Goal: Transaction & Acquisition: Purchase product/service

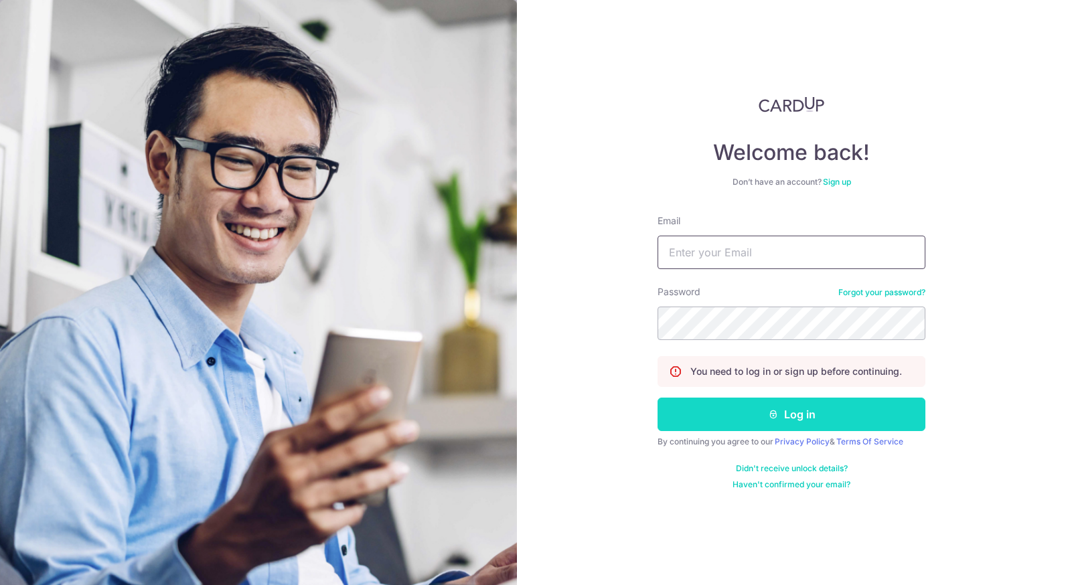
type input "[EMAIL_ADDRESS][DOMAIN_NAME]"
click at [736, 409] on button "Log in" at bounding box center [792, 414] width 268 height 33
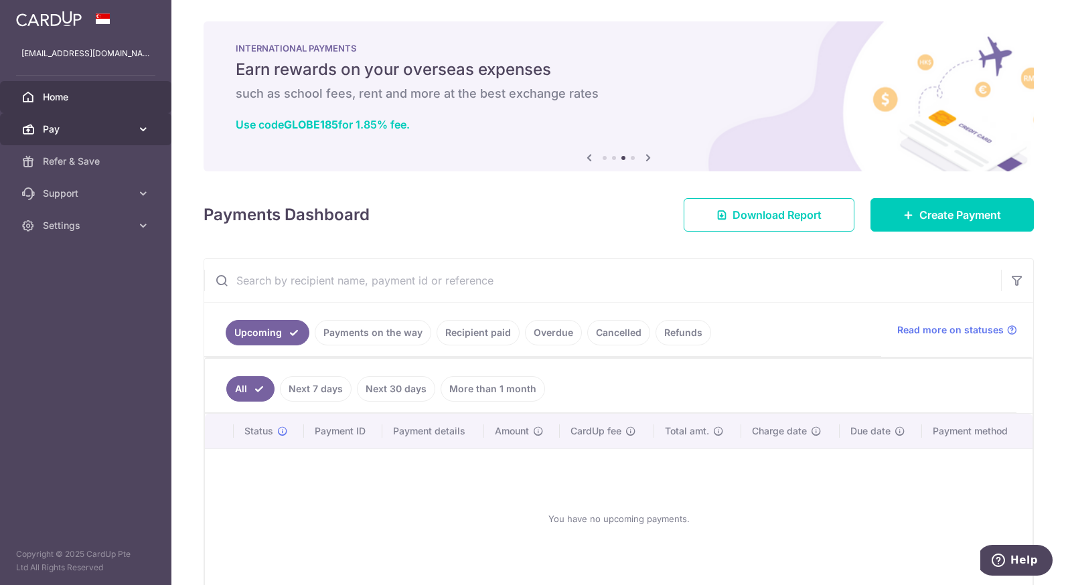
click at [100, 135] on span "Pay" at bounding box center [87, 129] width 88 height 13
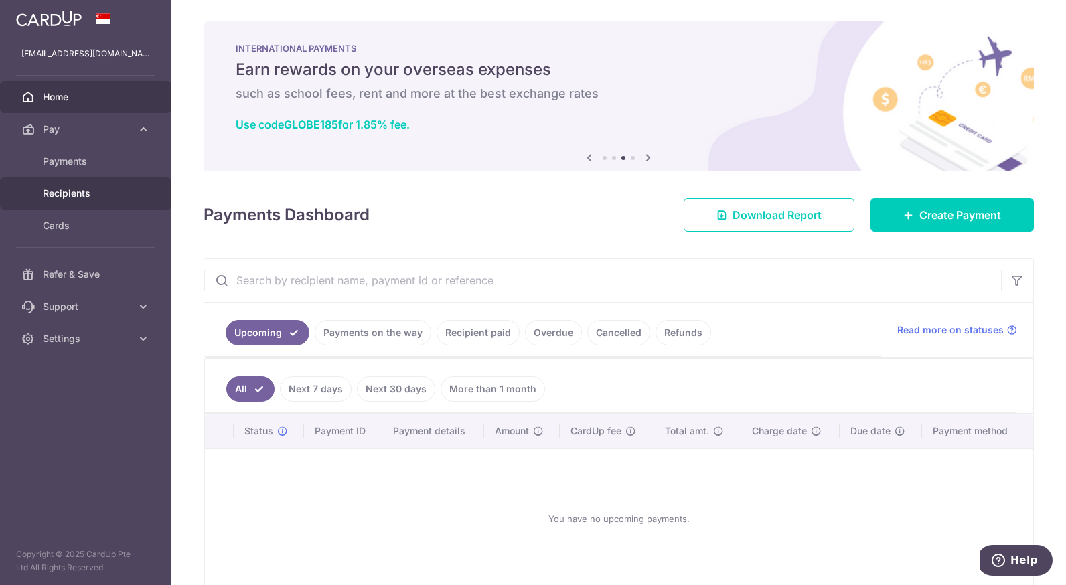
click at [107, 190] on span "Recipients" at bounding box center [87, 193] width 88 height 13
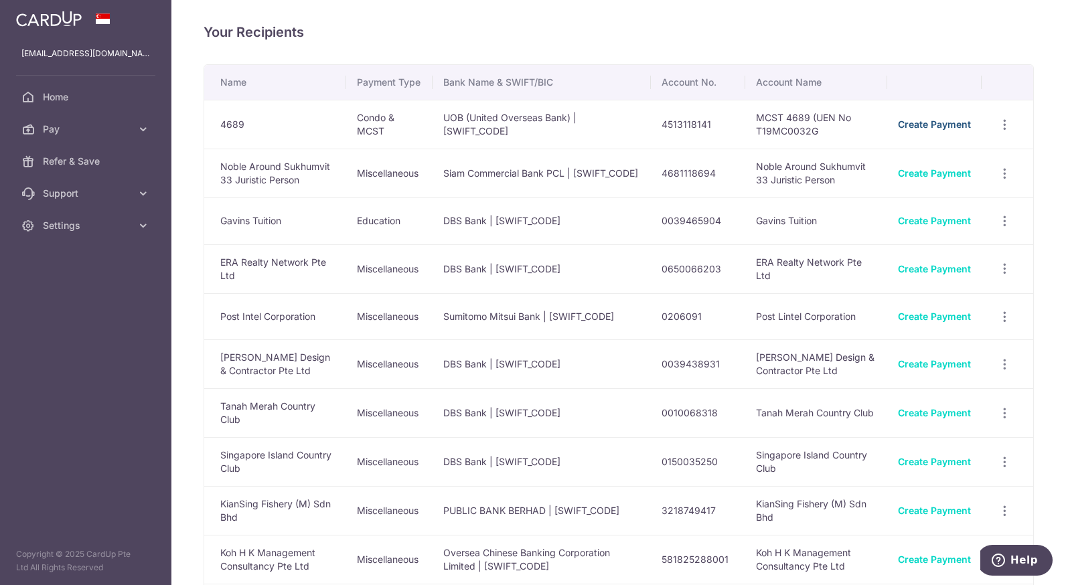
click at [948, 130] on link "Create Payment" at bounding box center [934, 124] width 73 height 11
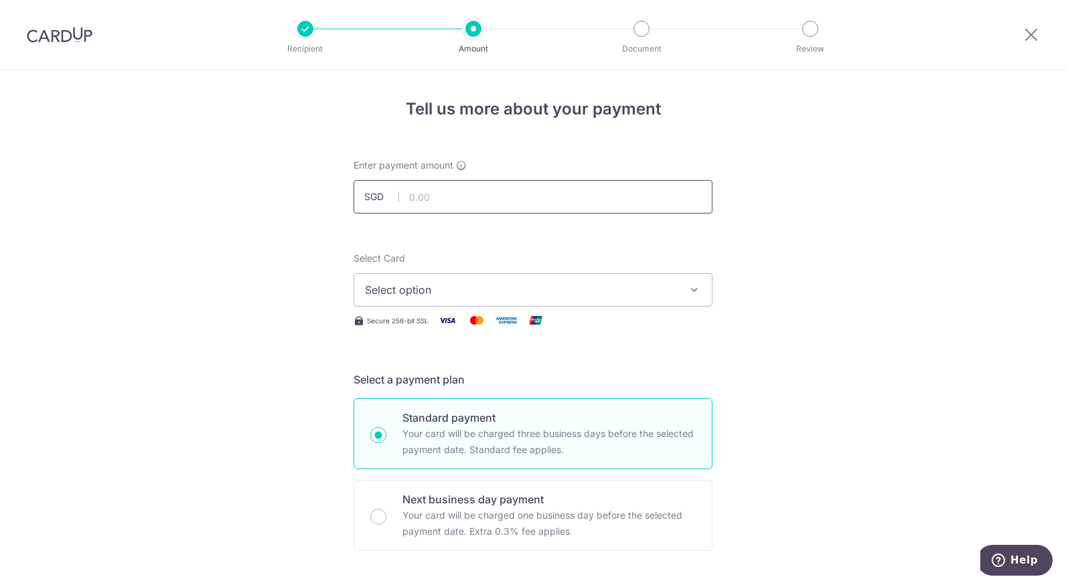
click at [589, 198] on input "text" at bounding box center [533, 196] width 359 height 33
type input "1,236.98"
click at [531, 283] on span "Select option" at bounding box center [521, 290] width 312 height 16
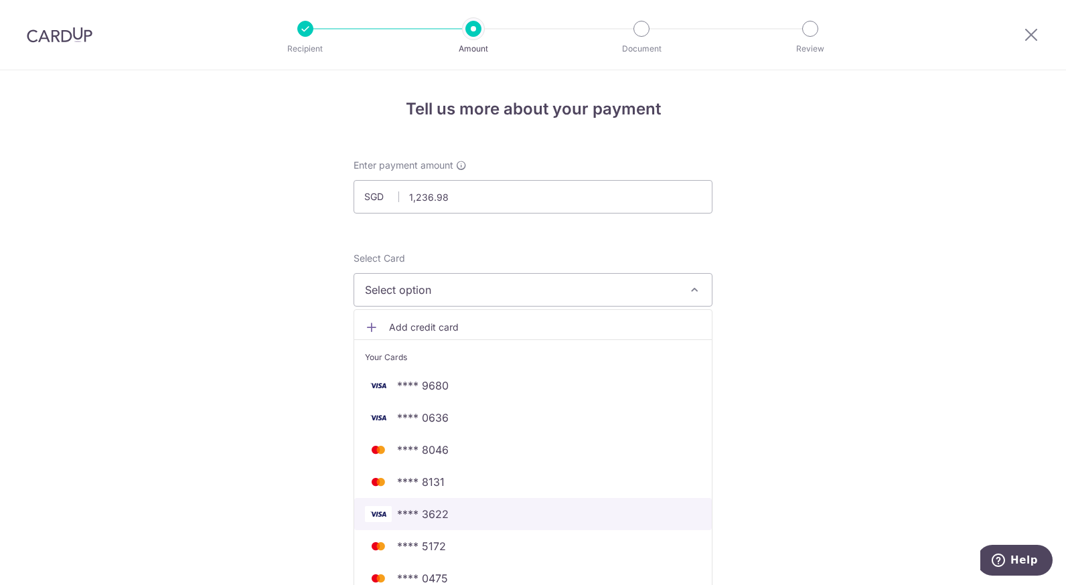
click at [515, 511] on span "**** 3622" at bounding box center [533, 514] width 336 height 16
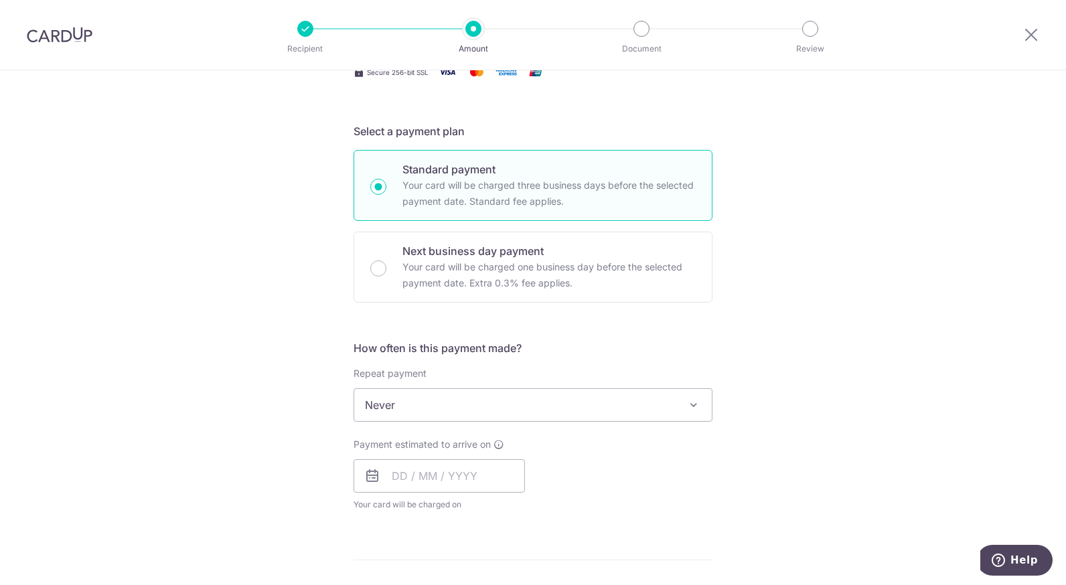
scroll to position [260, 0]
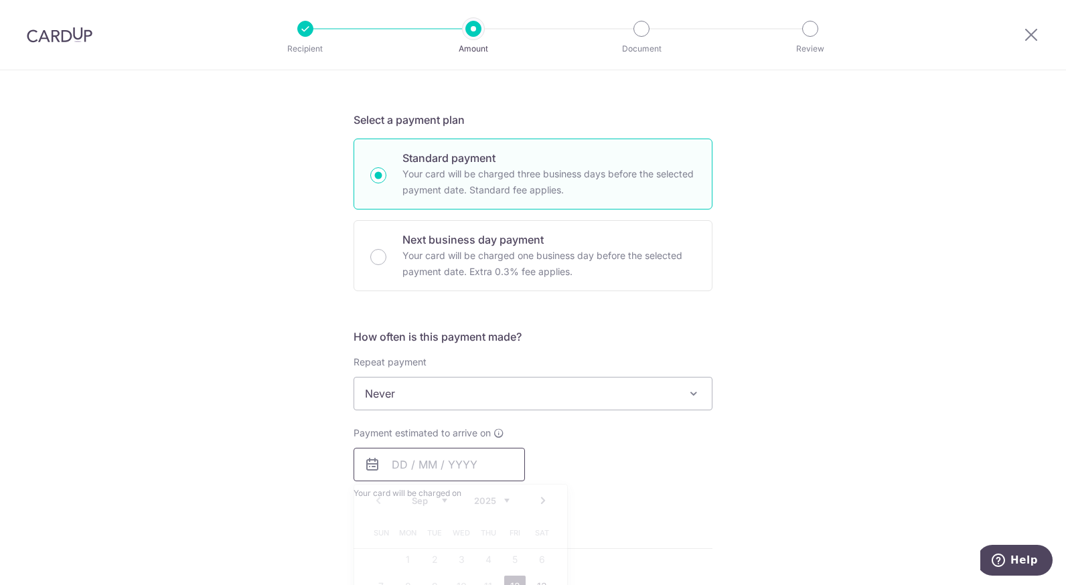
click at [515, 462] on input "text" at bounding box center [439, 464] width 171 height 33
click at [515, 581] on link "12" at bounding box center [514, 586] width 21 height 21
type input "[DATE]"
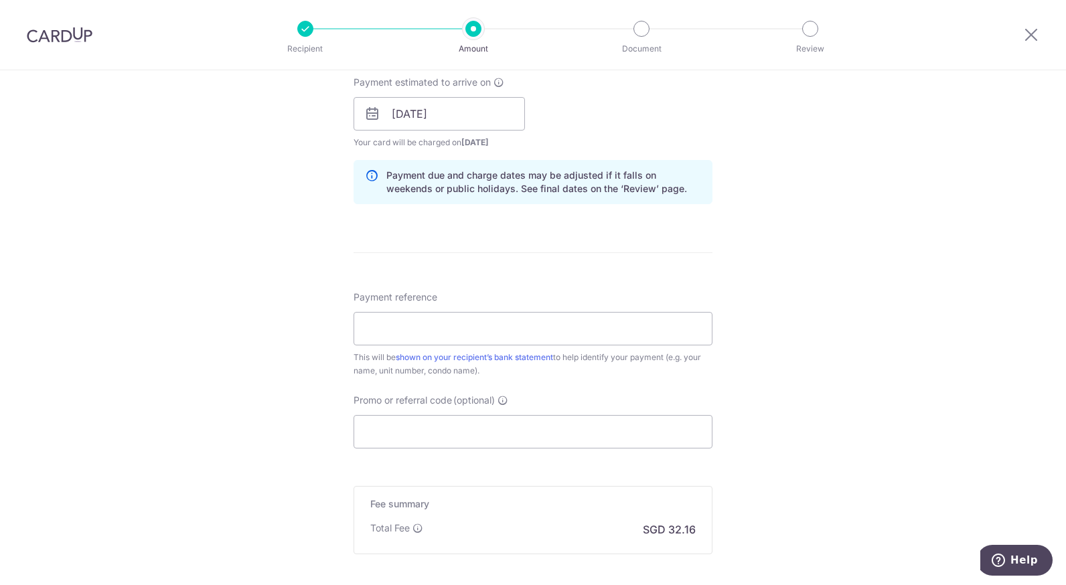
scroll to position [625, 0]
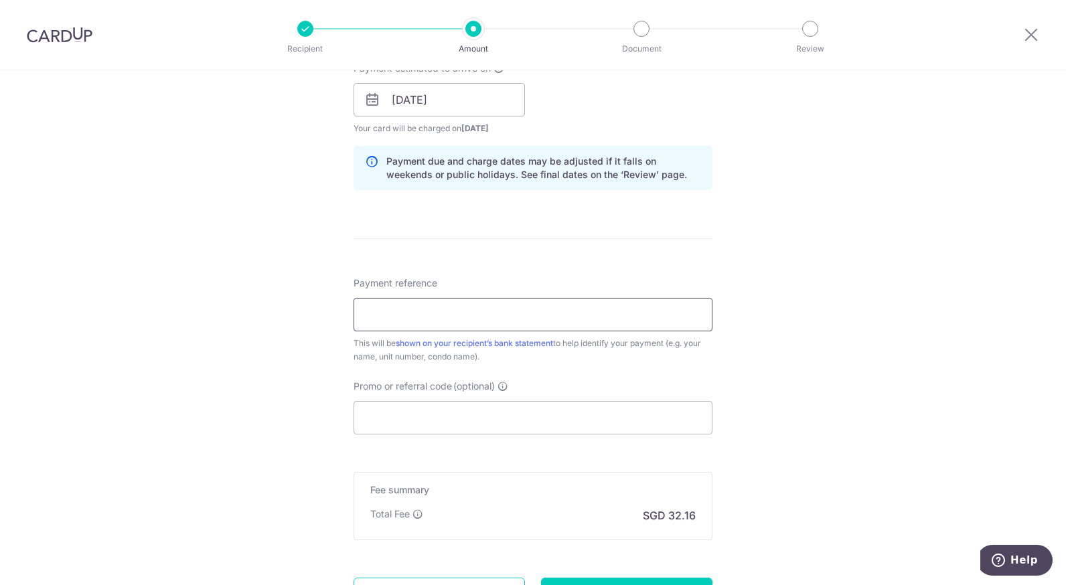
click at [524, 320] on input "Payment reference" at bounding box center [533, 314] width 359 height 33
type input "97 23-23"
click at [453, 420] on input "Promo or referral code (optional)" at bounding box center [533, 417] width 359 height 33
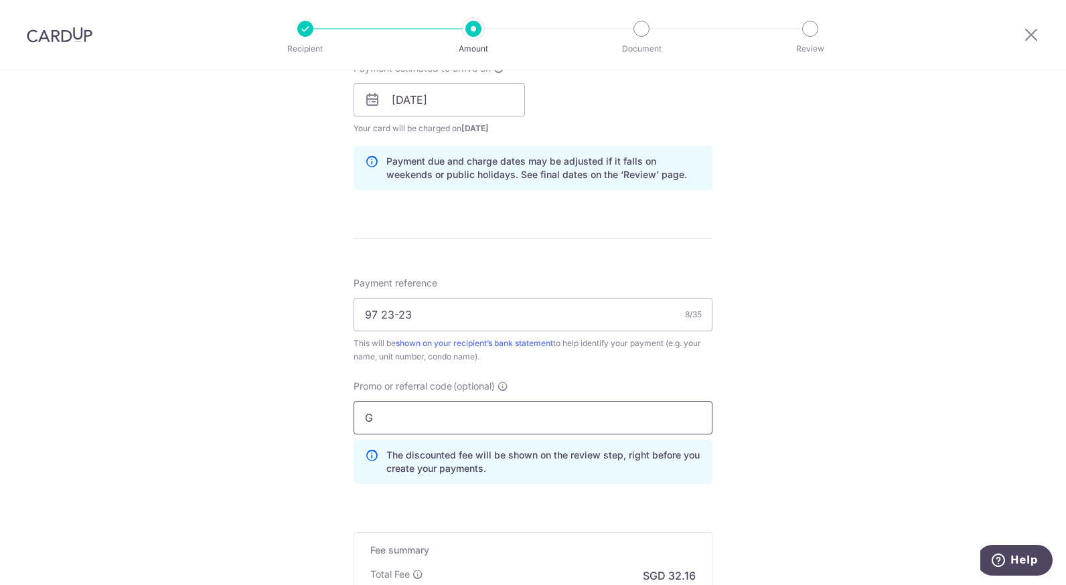
click at [453, 420] on input "G" at bounding box center [533, 417] width 359 height 33
type input "Get225"
click at [857, 399] on div "Tell us more about your payment Enter payment amount SGD 1,236.98 1236.98 Selec…" at bounding box center [533, 108] width 1066 height 1327
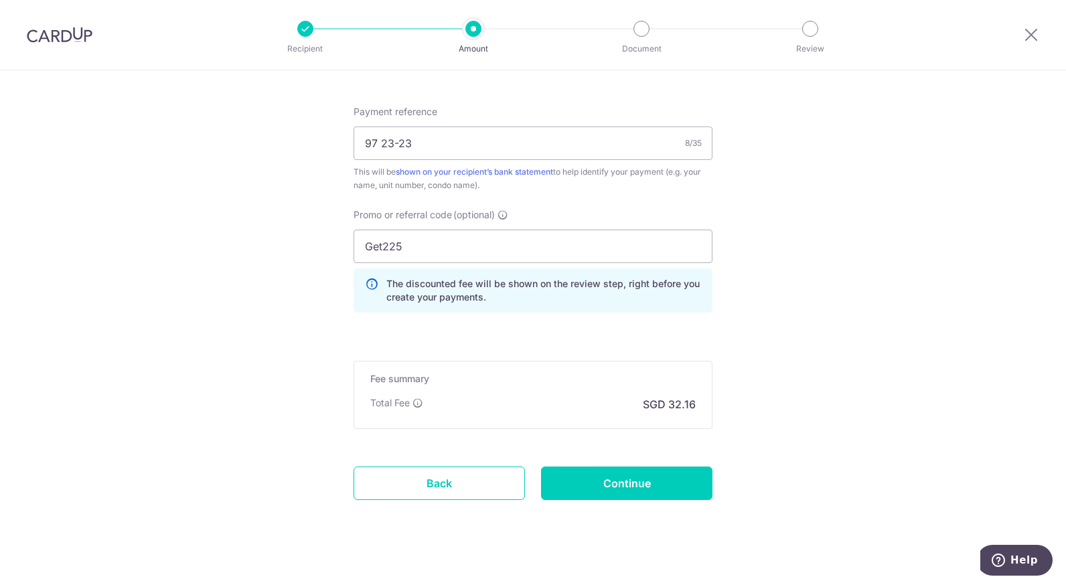
scroll to position [812, 0]
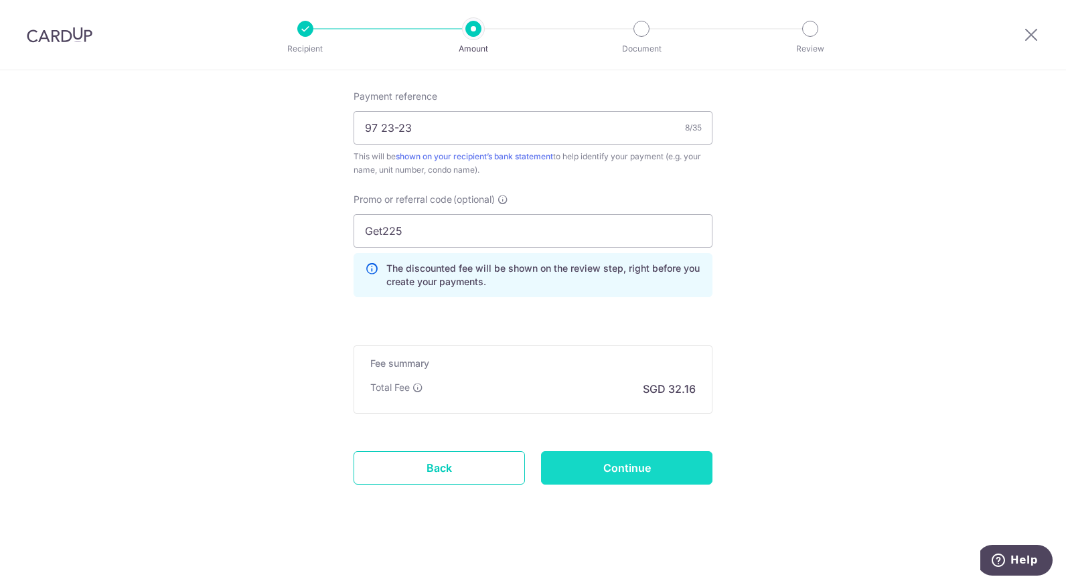
click at [608, 474] on input "Continue" at bounding box center [626, 467] width 171 height 33
type input "Create Schedule"
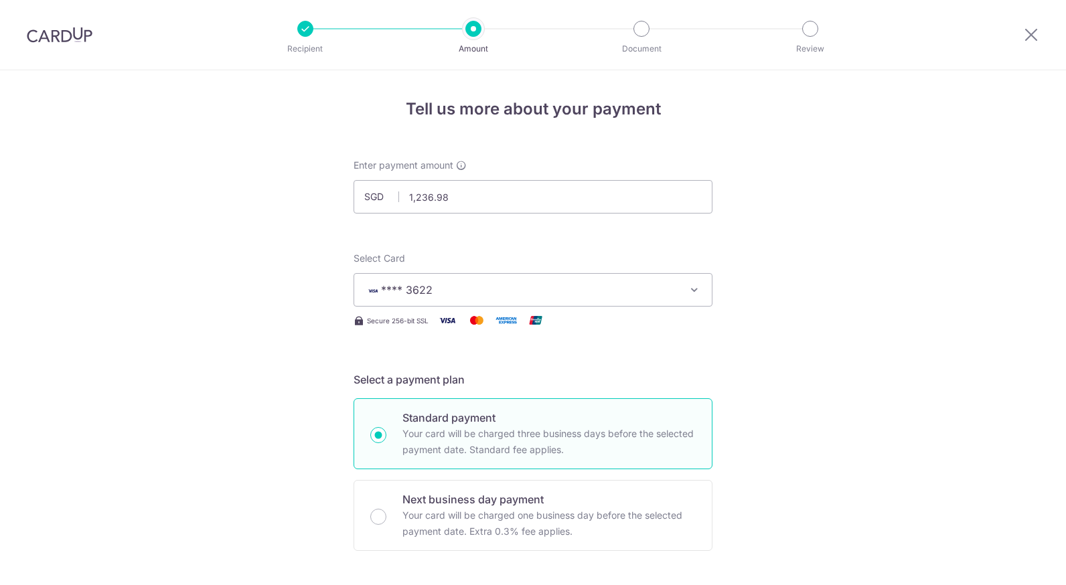
scroll to position [831, 0]
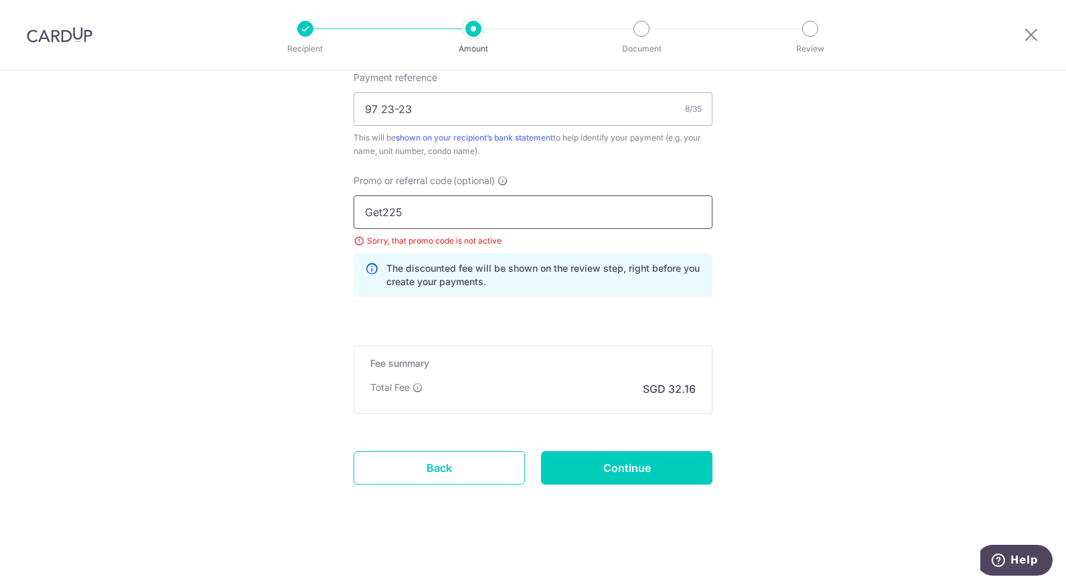
click at [466, 214] on input "Get225" at bounding box center [533, 212] width 359 height 33
type input "G"
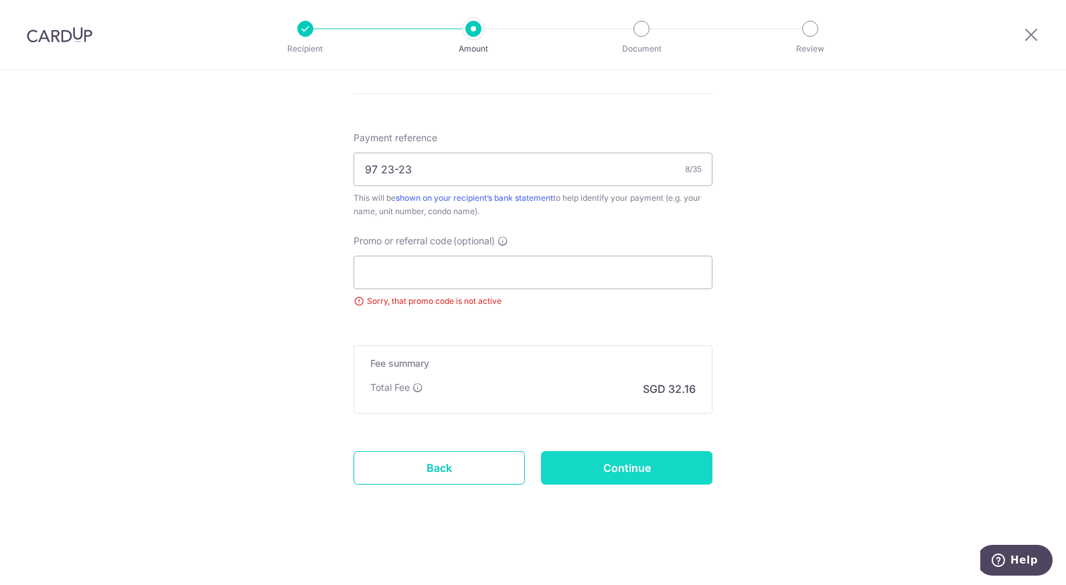
click at [643, 470] on input "Continue" at bounding box center [626, 467] width 171 height 33
type input "Update Schedule"
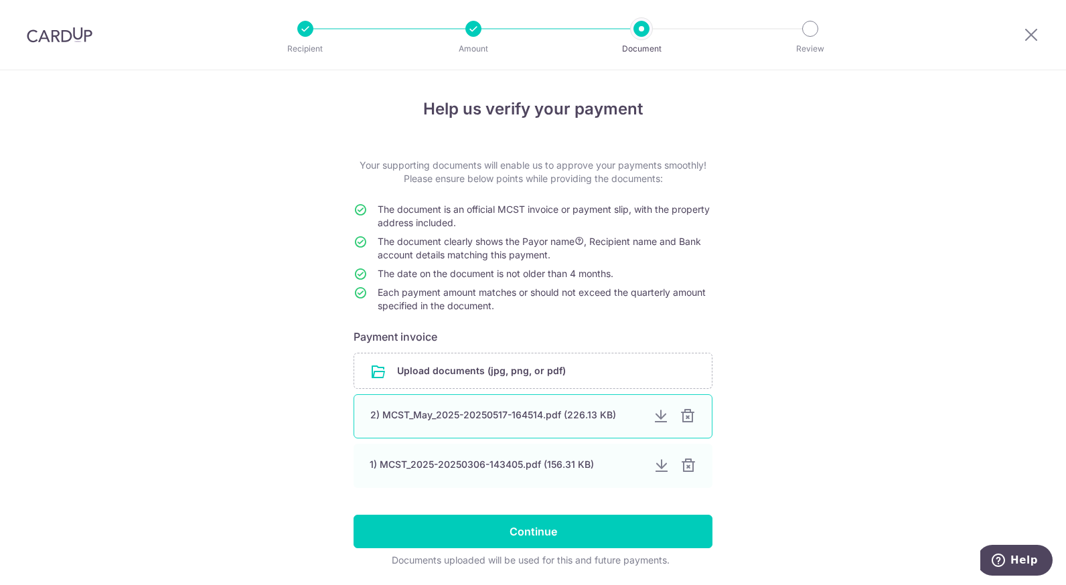
click at [683, 421] on div at bounding box center [688, 417] width 16 height 16
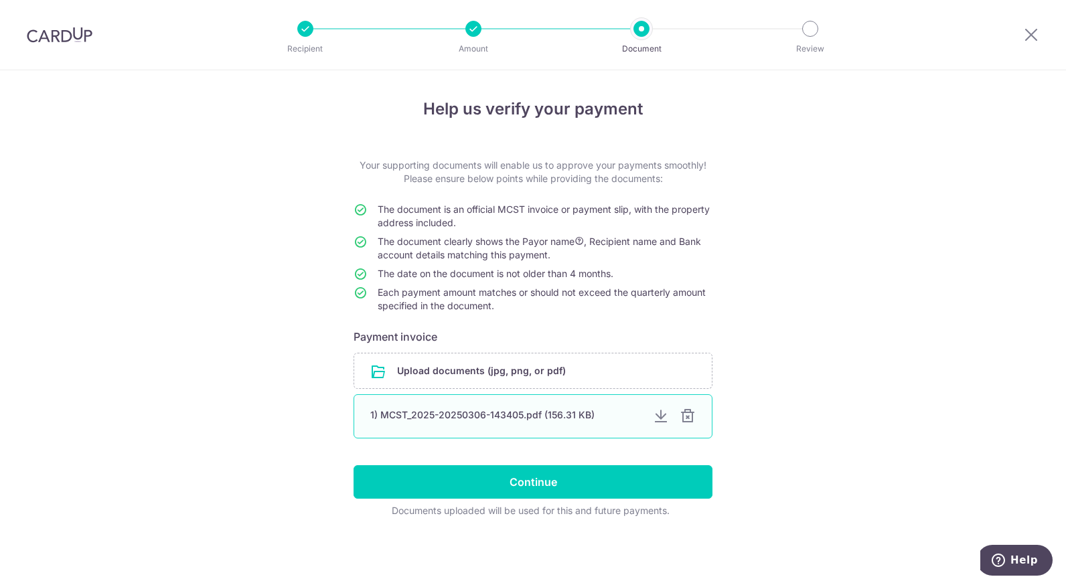
click at [687, 418] on div at bounding box center [688, 417] width 16 height 16
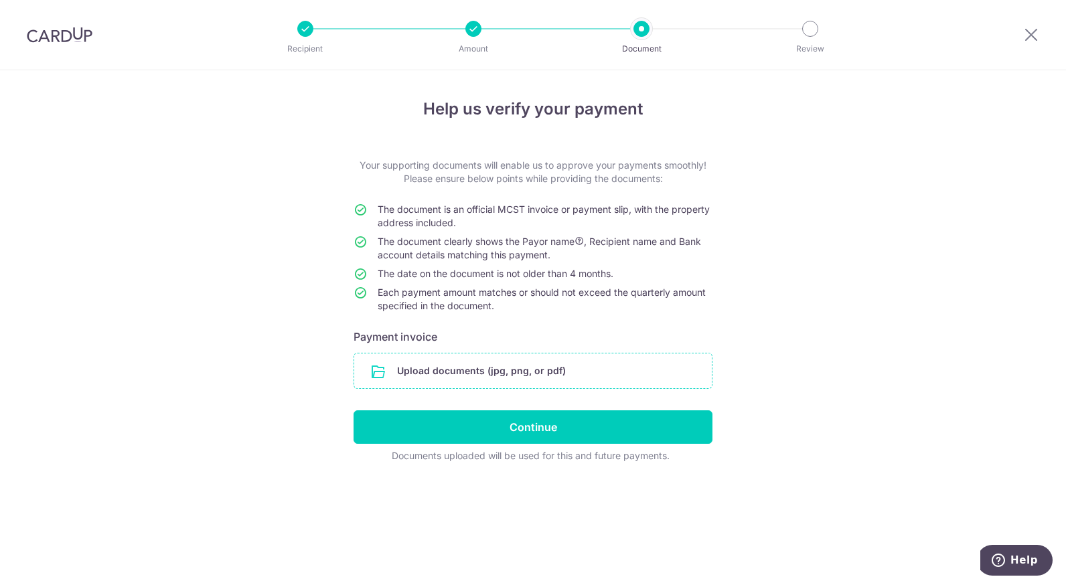
click at [519, 369] on input "file" at bounding box center [533, 371] width 358 height 35
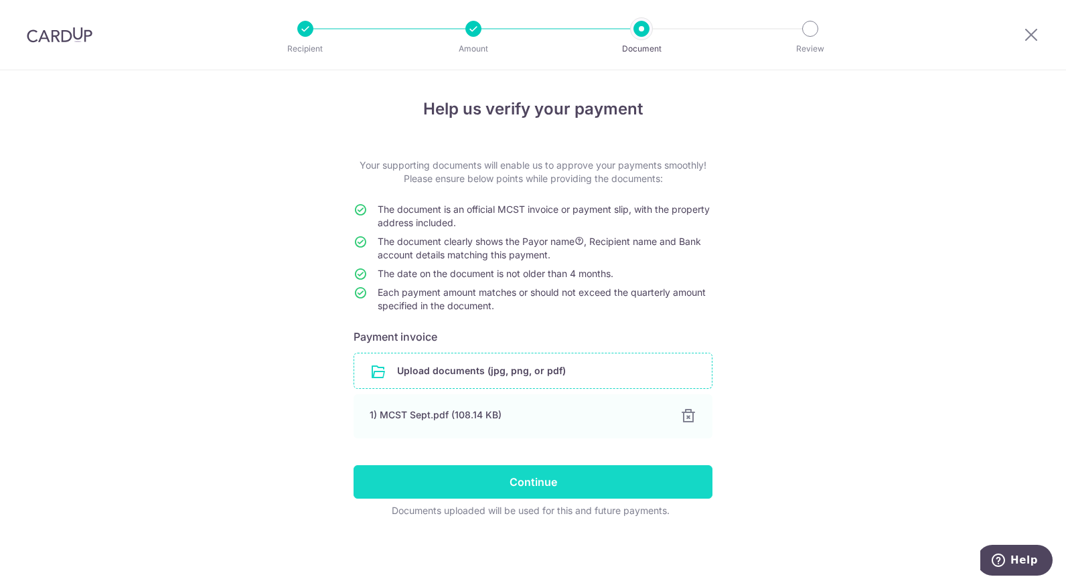
click at [497, 490] on input "Continue" at bounding box center [533, 482] width 359 height 33
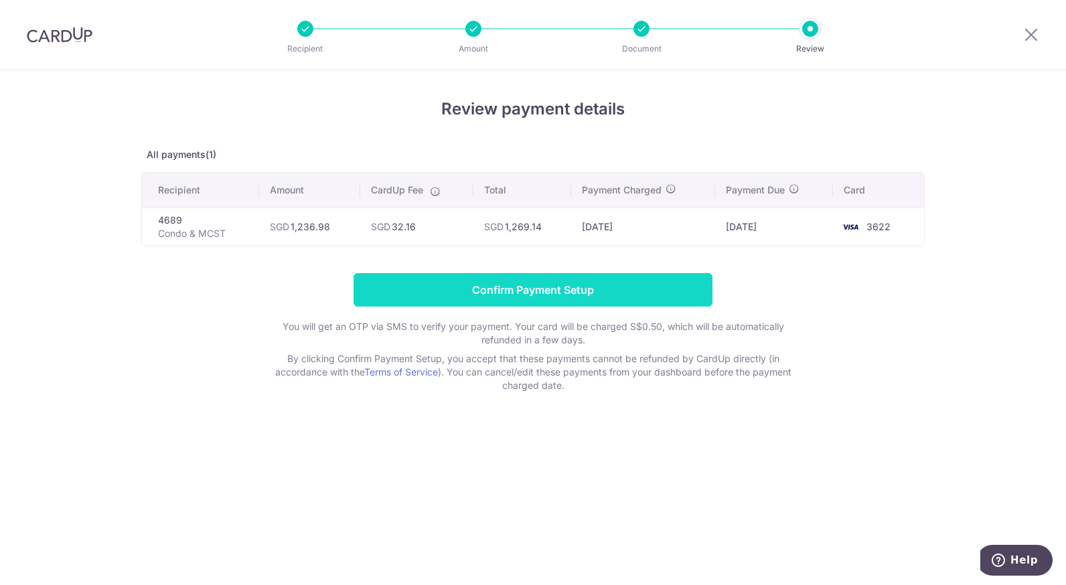
click at [583, 295] on input "Confirm Payment Setup" at bounding box center [533, 289] width 359 height 33
